Goal: Task Accomplishment & Management: Use online tool/utility

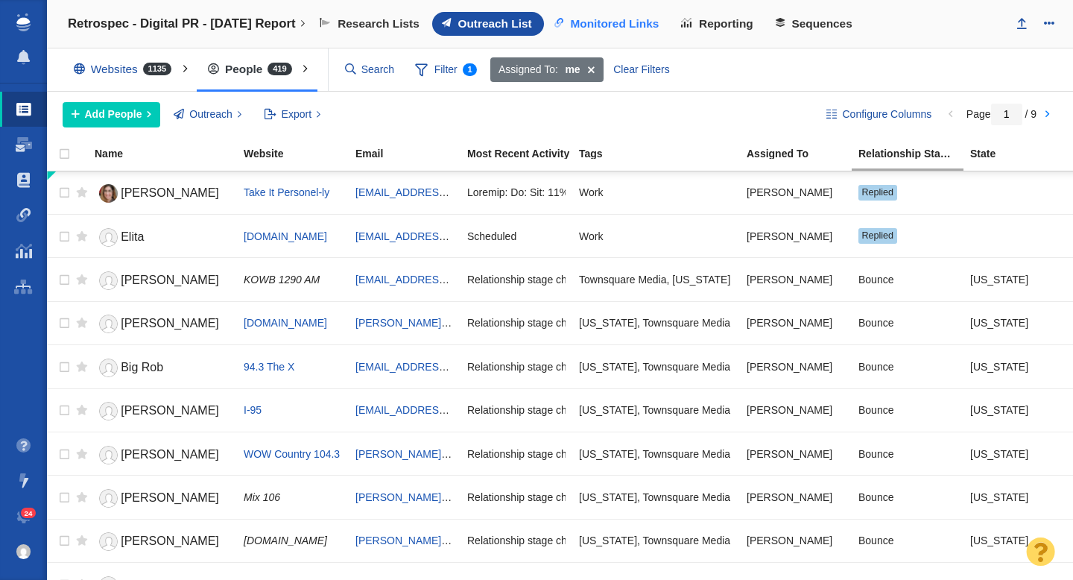
click at [609, 25] on span "Monitored Links" at bounding box center [614, 23] width 89 height 13
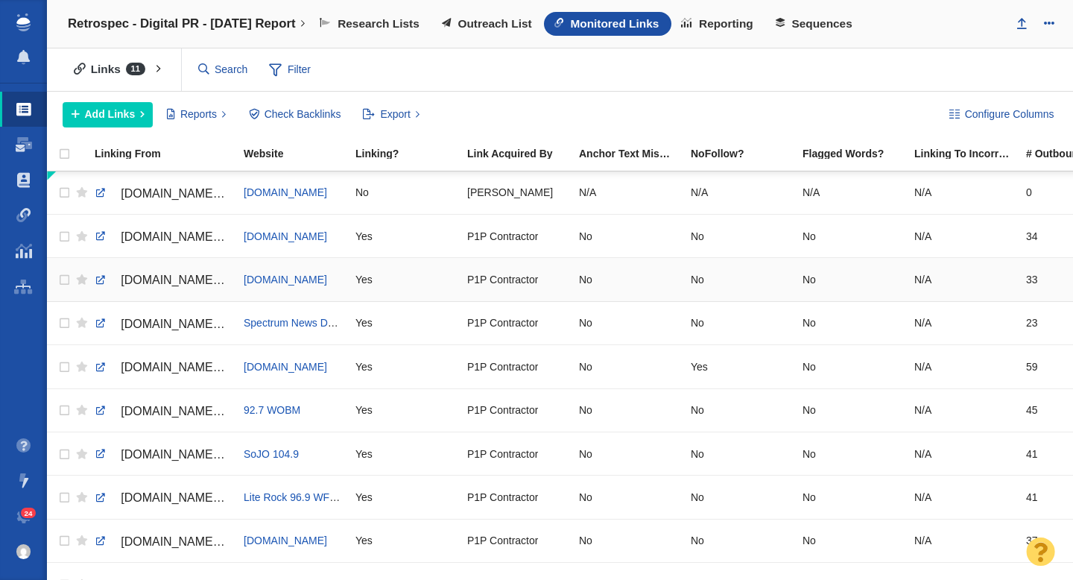
click at [141, 279] on span "ny1.com/nyc/all-boroughs/travel/2025/08/26/labor-day-travel-2025-less-expensive" at bounding box center [184, 279] width 126 height 13
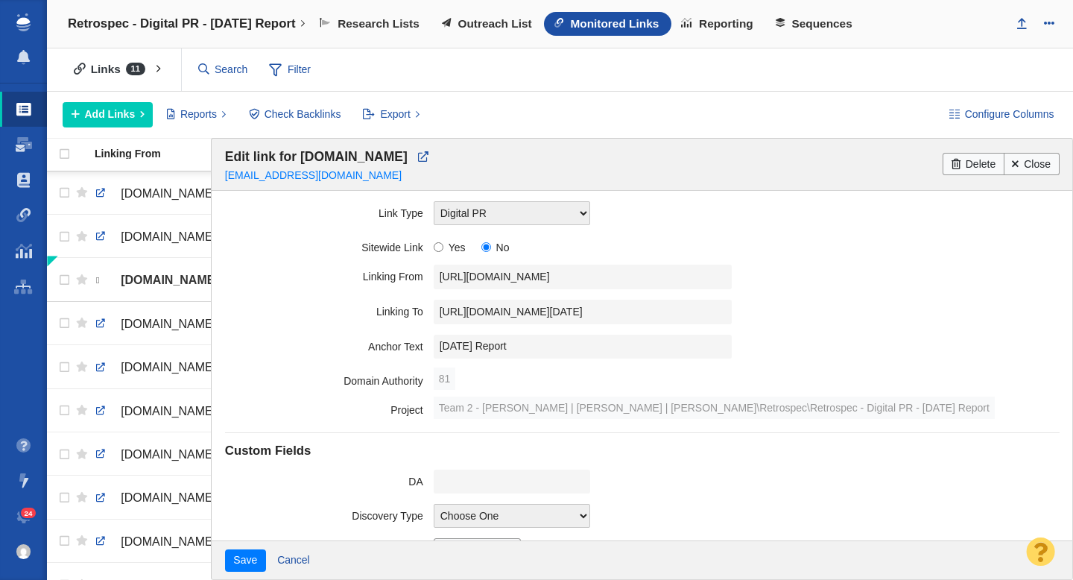
scroll to position [307, 0]
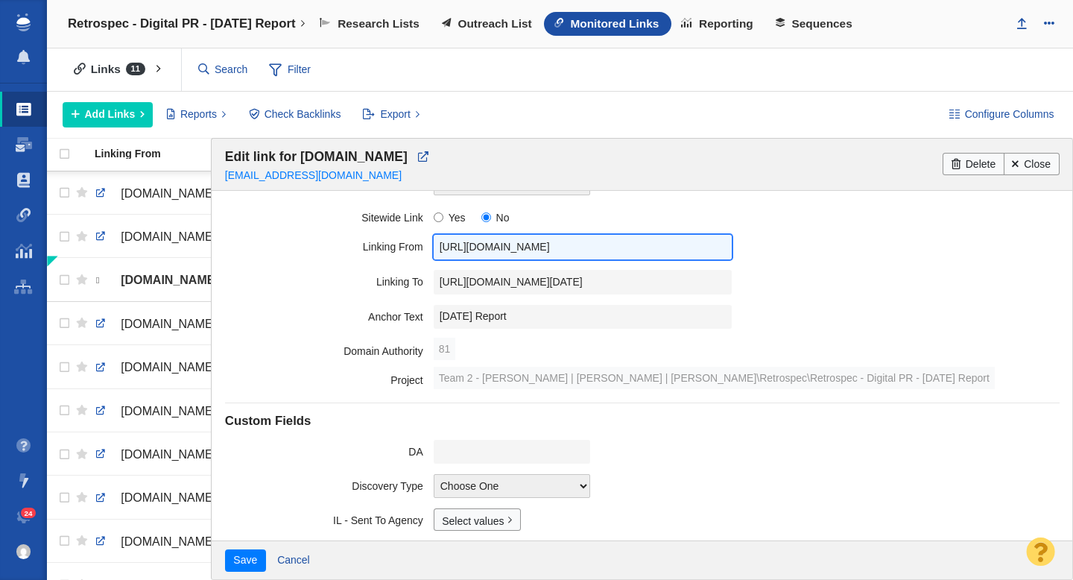
click at [522, 244] on input "https://ny1.com/nyc/all-boroughs/travel/2025/08/26/labor-day-travel-2025-less-e…" at bounding box center [583, 247] width 298 height 25
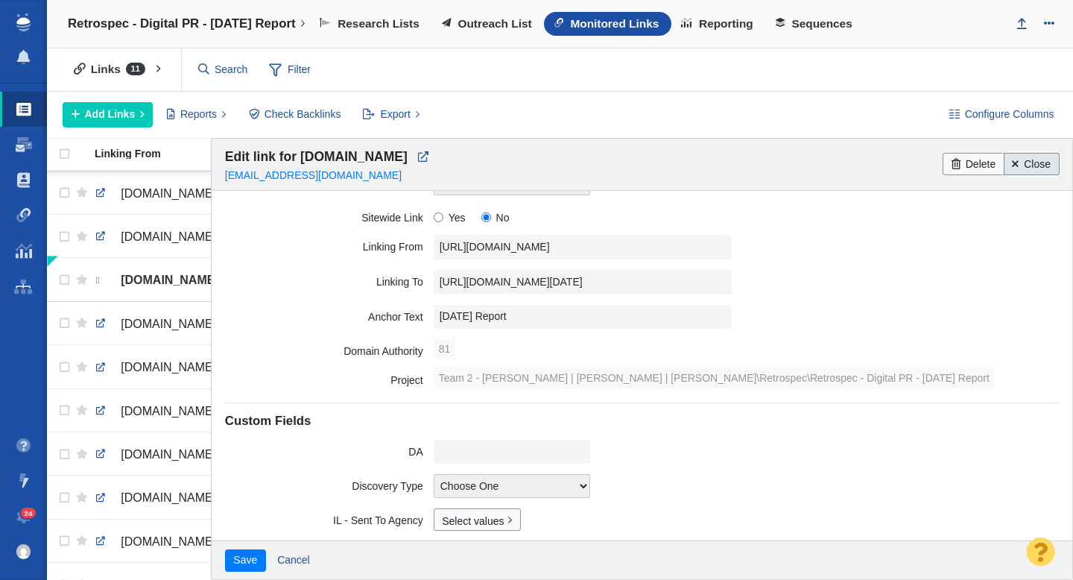
click at [1024, 168] on link "Close" at bounding box center [1032, 164] width 56 height 22
